Goal: Information Seeking & Learning: Learn about a topic

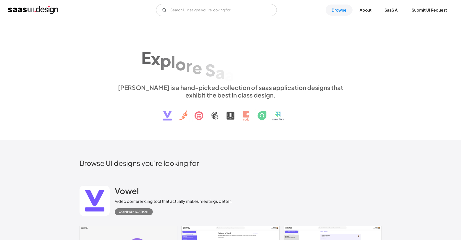
click at [107, 96] on div "E x p l o r e S a a S U I d e s i g n p a t t e r n s & i n t e r a c t i o n s…" at bounding box center [230, 80] width 302 height 90
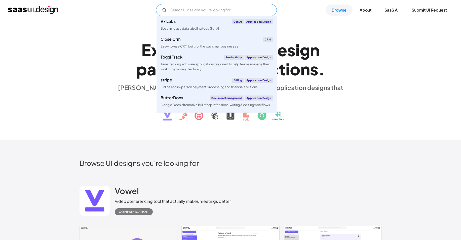
click at [210, 6] on input "Email Form" at bounding box center [216, 10] width 121 height 12
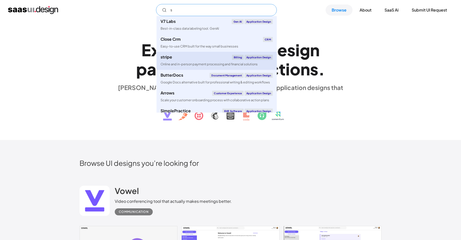
click at [200, 59] on div "stripe Billing Application Design" at bounding box center [217, 57] width 112 height 5
type input "s"
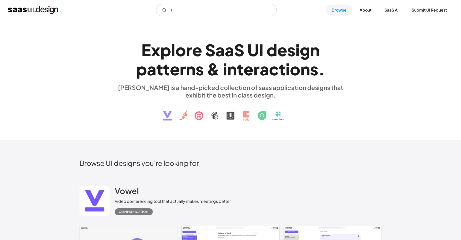
click at [99, 127] on div "E x p l o r e S a a S U I d e s i g n p a t t e r n s & i n t e r a c t i o n s…" at bounding box center [230, 80] width 461 height 120
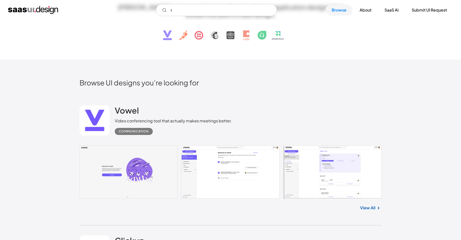
click at [98, 130] on link at bounding box center [94, 120] width 30 height 30
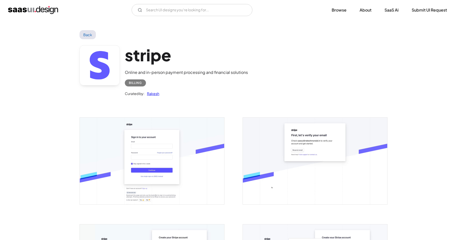
click at [198, 65] on div "stripe Online and in-person payment processing and financial solutions Billing …" at bounding box center [186, 71] width 123 height 52
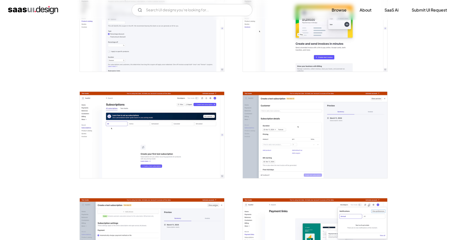
scroll to position [1034, 0]
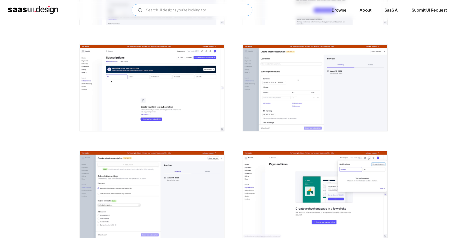
click at [178, 9] on input "Email Form" at bounding box center [192, 10] width 121 height 12
type input "s"
type input "shopify"
click at [28, 13] on img "home" at bounding box center [33, 10] width 50 height 8
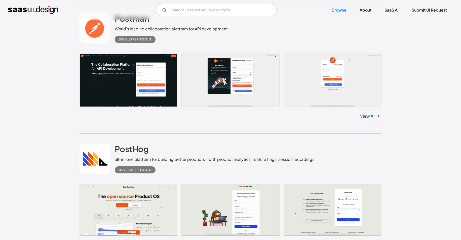
scroll to position [3871, 0]
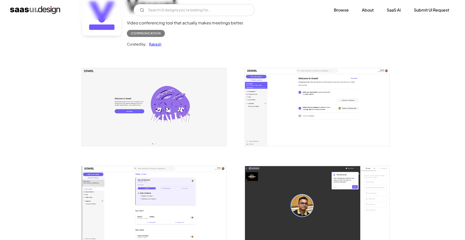
scroll to position [75, 0]
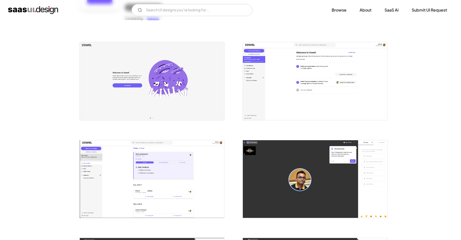
click at [298, 89] on img "open lightbox" at bounding box center [315, 81] width 144 height 78
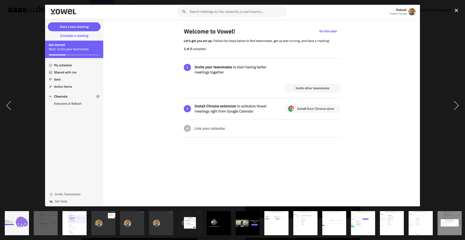
click at [28, 176] on div at bounding box center [232, 106] width 465 height 202
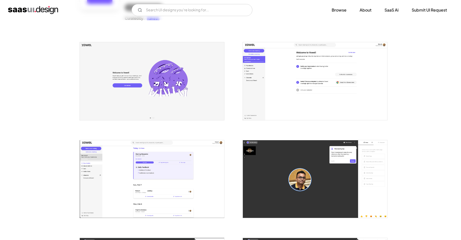
click at [292, 91] on img "open lightbox" at bounding box center [315, 81] width 144 height 78
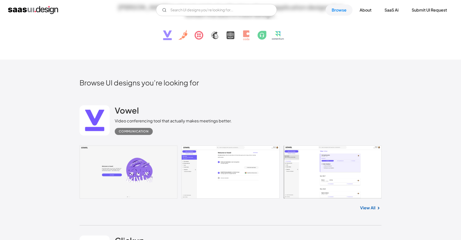
scroll to position [261, 0]
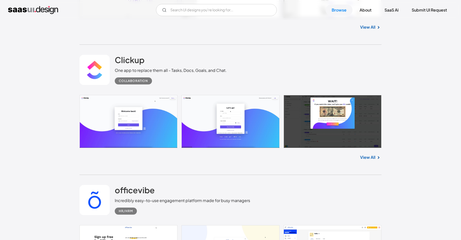
click at [98, 72] on link at bounding box center [94, 70] width 30 height 30
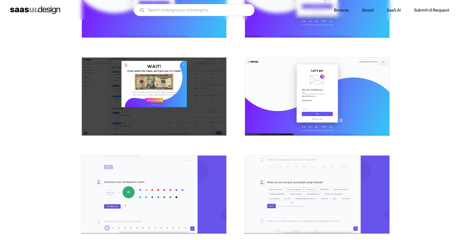
scroll to position [291, 0]
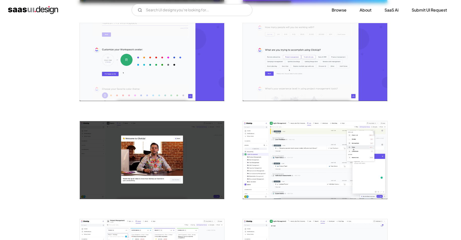
click at [272, 148] on img "open lightbox" at bounding box center [315, 160] width 144 height 78
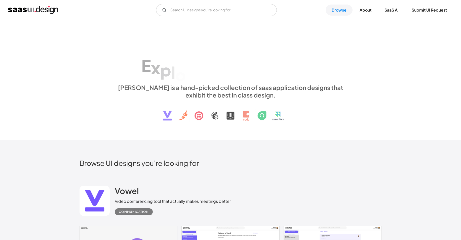
scroll to position [261, 0]
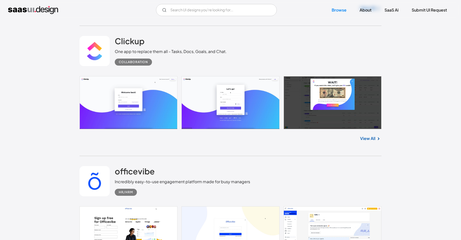
scroll to position [469, 0]
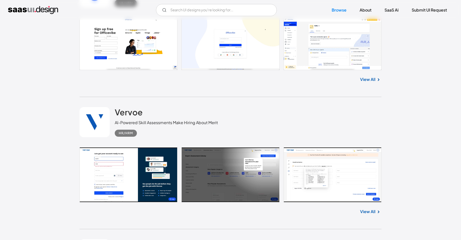
click at [321, 112] on div "Vervoe AI-Powered Skill Assessments Make Hiring About Merit HR/HRM" at bounding box center [230, 122] width 302 height 50
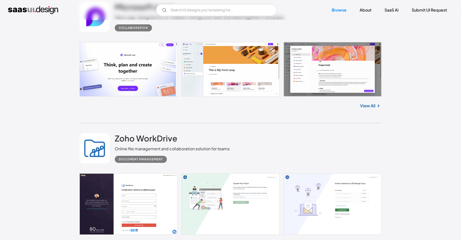
scroll to position [682, 0]
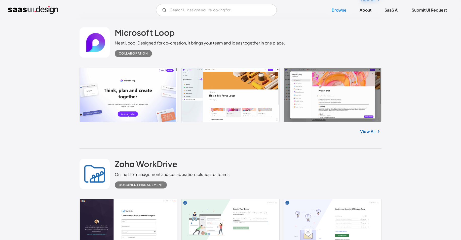
click at [93, 49] on link at bounding box center [94, 42] width 30 height 30
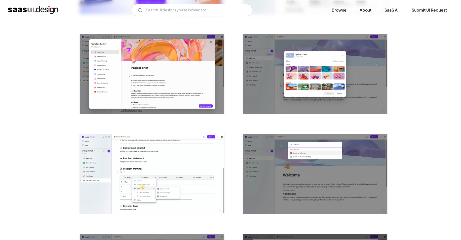
scroll to position [272, 0]
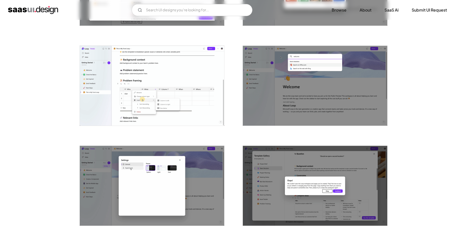
click at [136, 96] on img "open lightbox" at bounding box center [152, 86] width 144 height 80
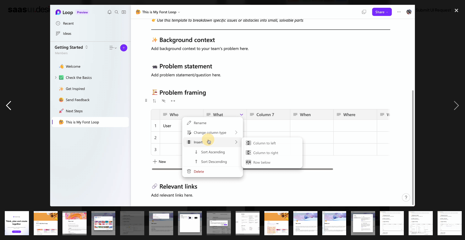
click at [3, 76] on div "previous image" at bounding box center [8, 106] width 17 height 202
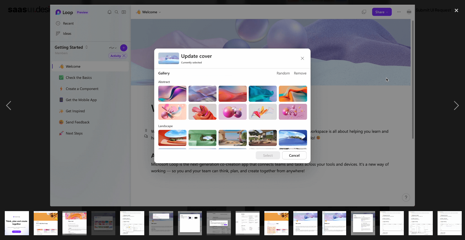
click at [20, 76] on div at bounding box center [232, 106] width 465 height 202
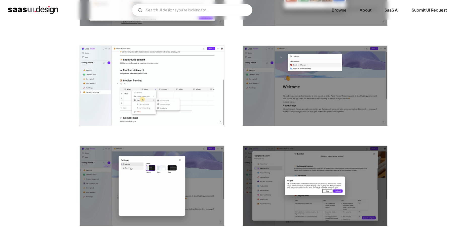
scroll to position [357, 0]
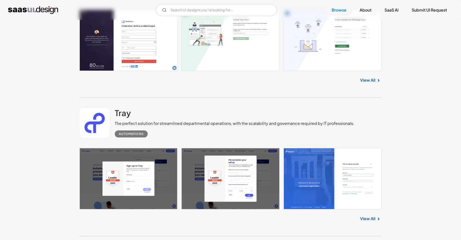
scroll to position [896, 0]
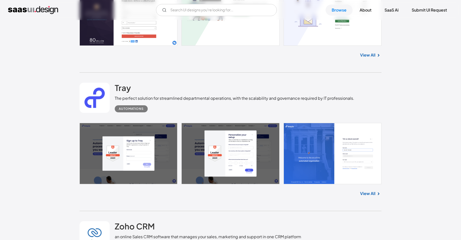
click at [102, 103] on link at bounding box center [94, 98] width 30 height 30
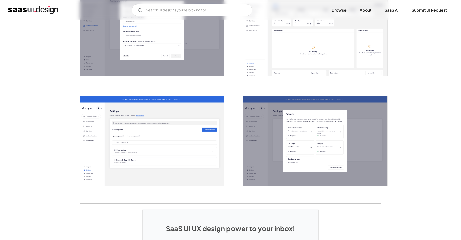
scroll to position [1143, 0]
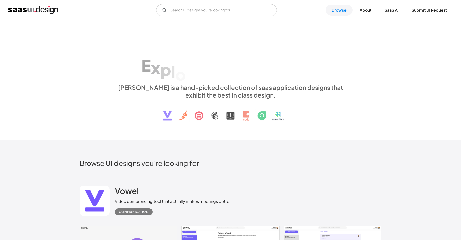
scroll to position [896, 0]
